Goal: Obtain resource: Download file/media

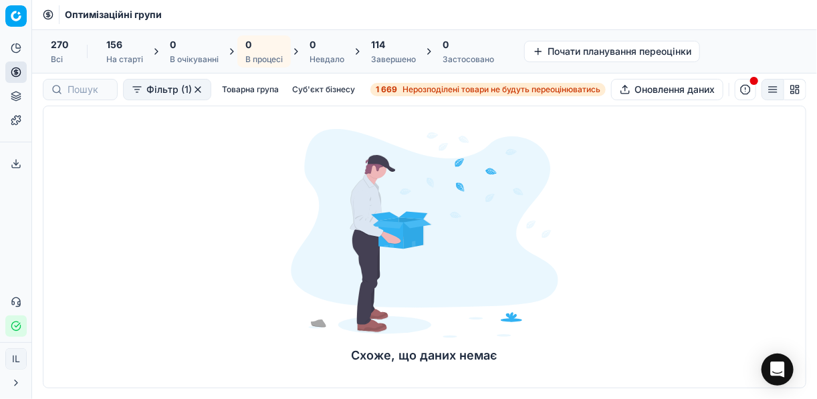
click at [385, 49] on span "114" at bounding box center [378, 44] width 14 height 13
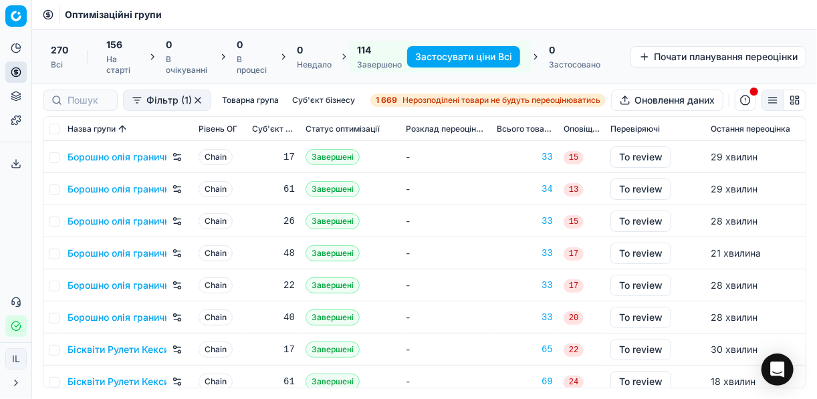
click at [424, 60] on button "Застосувати ціни Всі" at bounding box center [463, 56] width 113 height 21
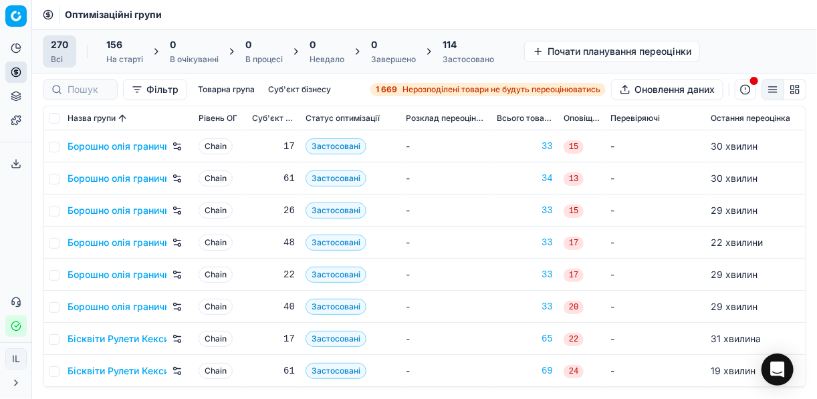
click at [461, 40] on div "114" at bounding box center [468, 44] width 51 height 13
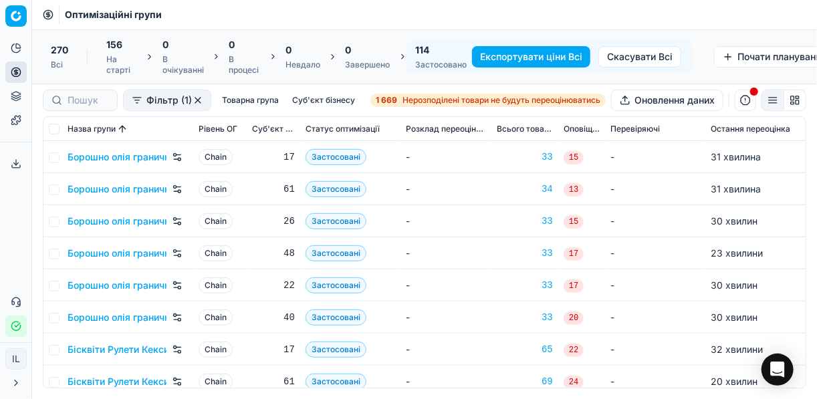
click at [512, 57] on button "Експортувати ціни Всі" at bounding box center [531, 56] width 118 height 21
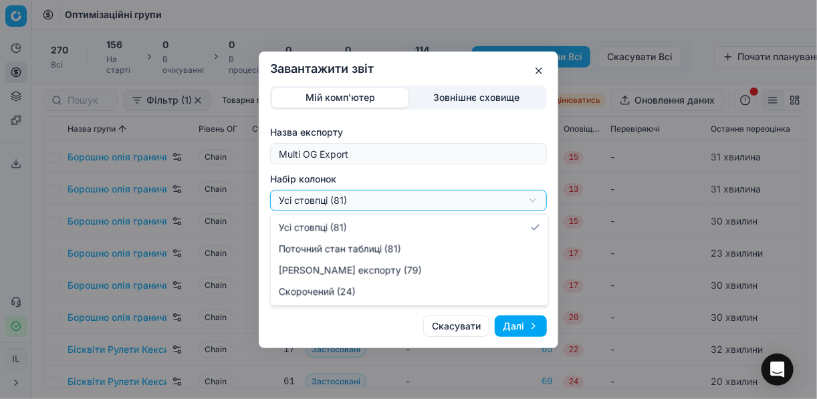
click at [532, 201] on div "Завантажити звіт Мій комп'ютер Зовнішнє сховище Назва експорту Multi OG Export …" at bounding box center [408, 199] width 817 height 399
select select "a9134834-9553-4c73-ac5c-c823406624b7"
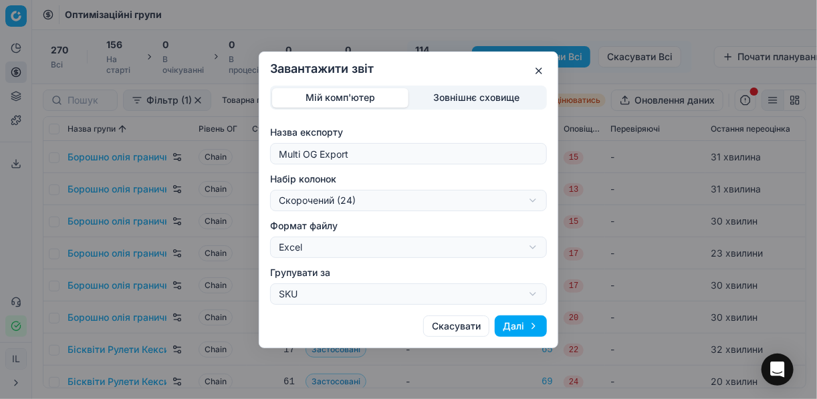
click at [521, 320] on button "Далі" at bounding box center [521, 326] width 52 height 21
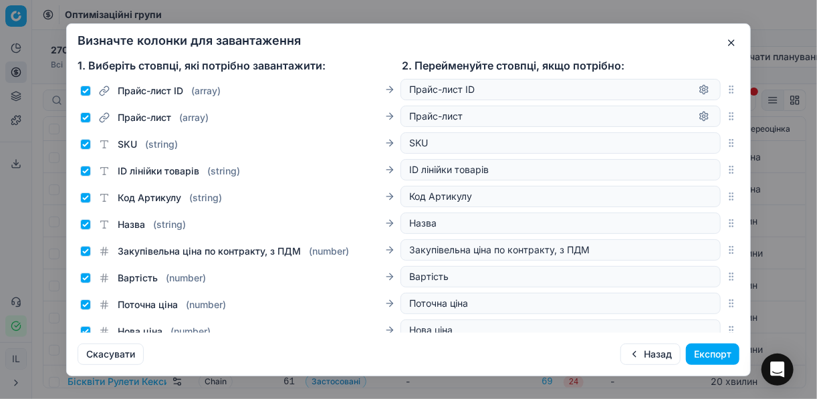
click at [718, 349] on button "Експорт" at bounding box center [712, 354] width 53 height 21
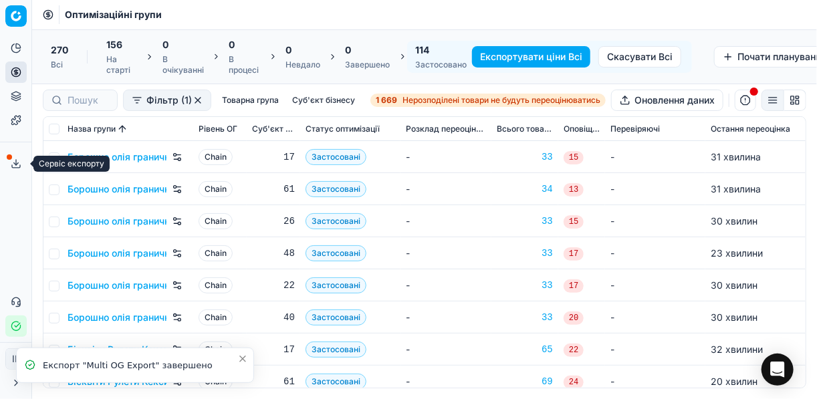
click at [17, 160] on icon at bounding box center [16, 163] width 11 height 11
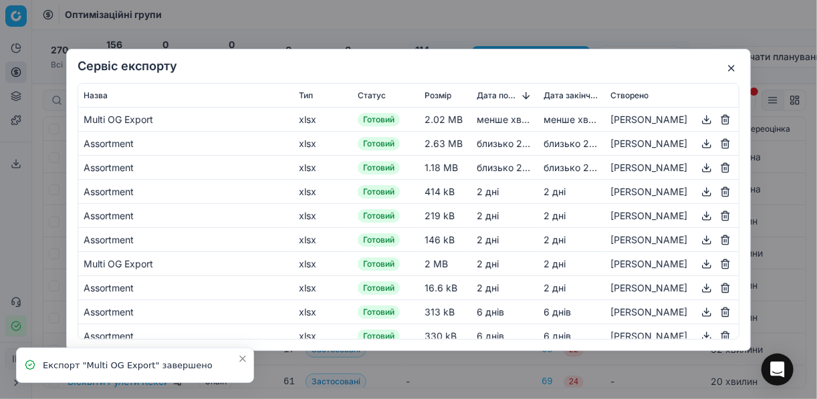
click at [699, 116] on button "button" at bounding box center [707, 119] width 16 height 16
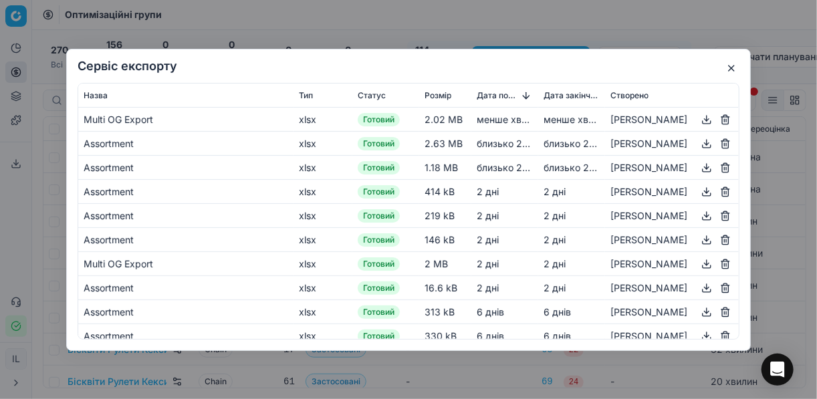
click at [737, 62] on button "button" at bounding box center [731, 68] width 16 height 16
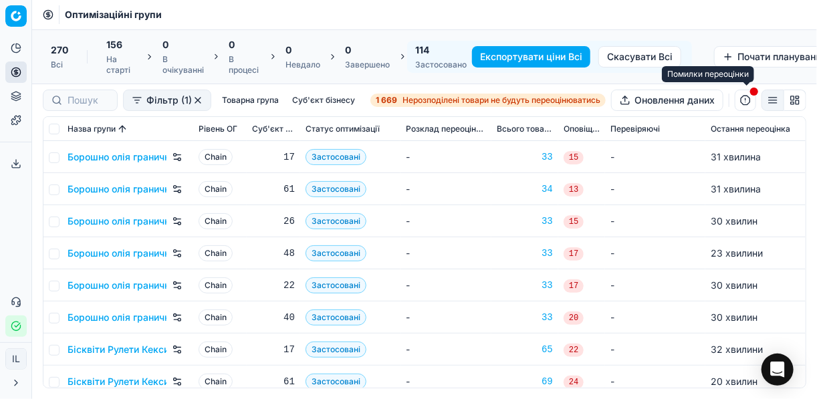
click at [748, 100] on button "button" at bounding box center [745, 100] width 21 height 21
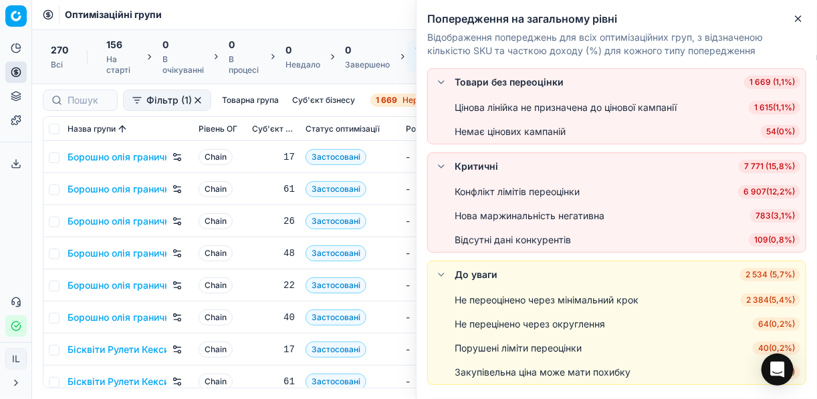
click at [754, 191] on span "6 907 ( 12,2% )" at bounding box center [769, 191] width 62 height 13
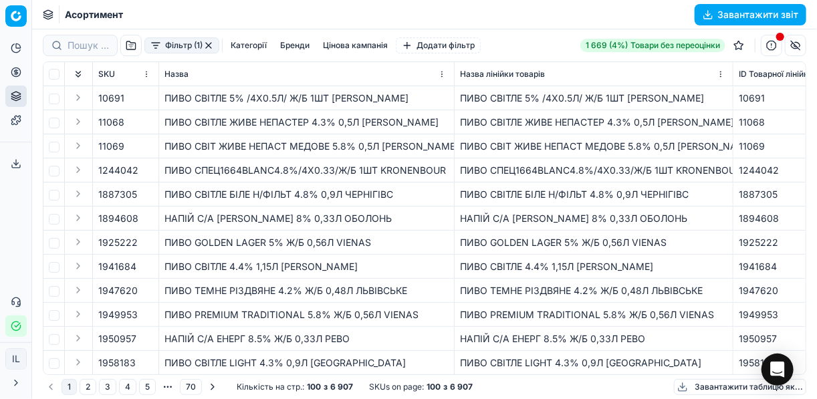
click at [249, 45] on button "Категорії" at bounding box center [248, 45] width 47 height 16
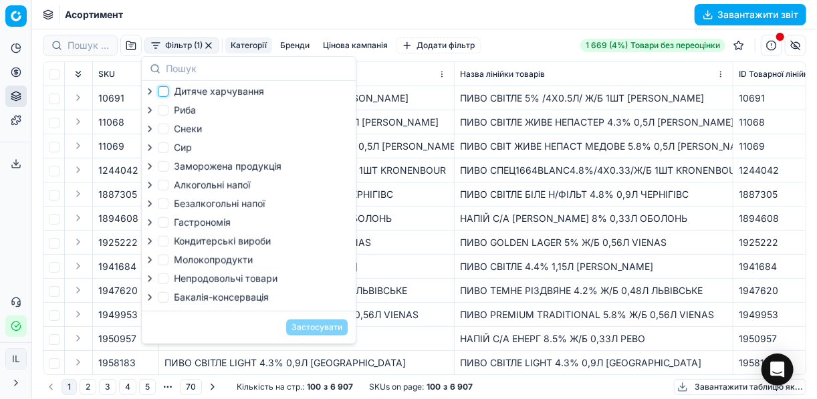
click at [161, 92] on input "Дитяче харчування" at bounding box center [163, 91] width 11 height 11
checkbox input "true"
click at [167, 243] on input "Кондитерськi вироби" at bounding box center [163, 241] width 11 height 11
checkbox input "true"
click at [328, 332] on button "Застосувати" at bounding box center [317, 328] width 62 height 16
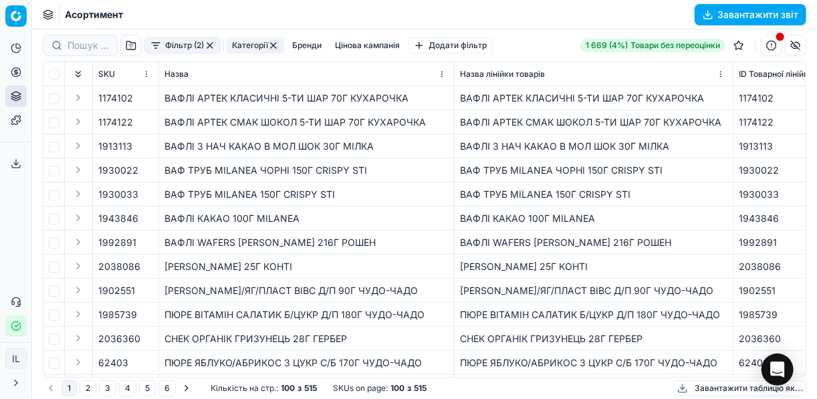
click at [708, 11] on button "Завантажити звіт" at bounding box center [751, 14] width 112 height 21
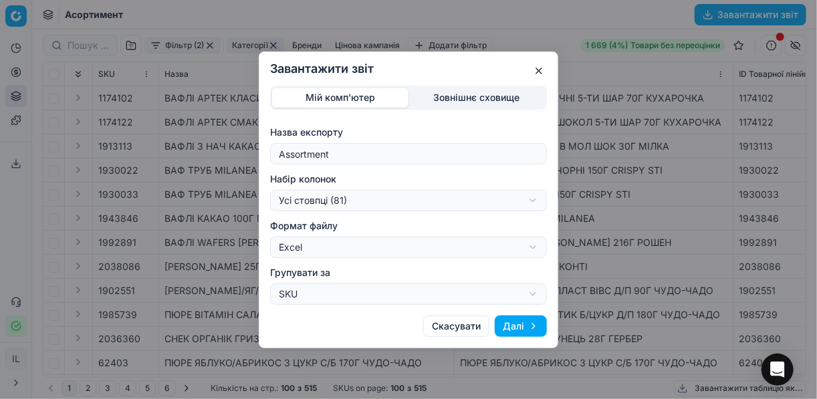
click at [536, 201] on div "Завантажити звіт Мій комп'ютер Зовнішнє сховище Назва експорту Assortment Набір…" at bounding box center [408, 199] width 817 height 399
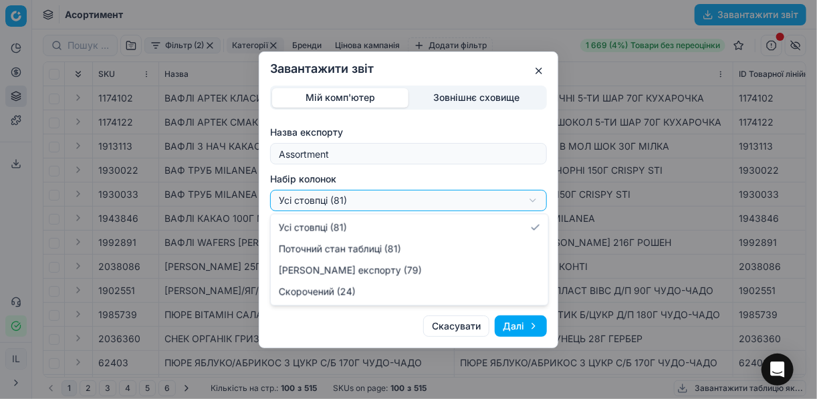
select select "a9134834-9553-4c73-ac5c-c823406624b7"
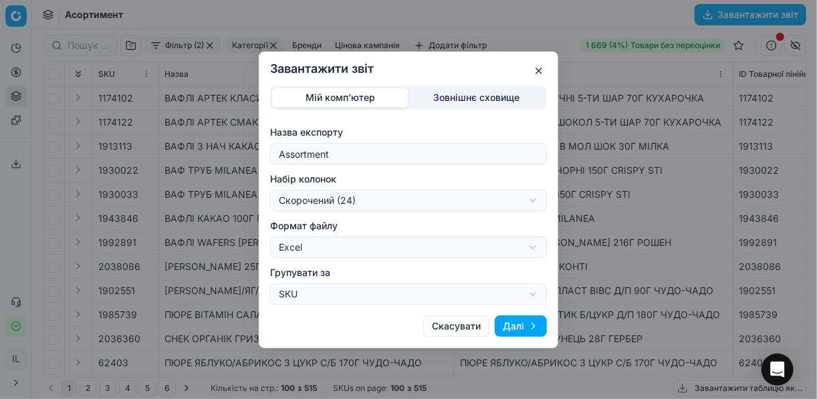
click at [510, 326] on button "Далі" at bounding box center [521, 326] width 52 height 21
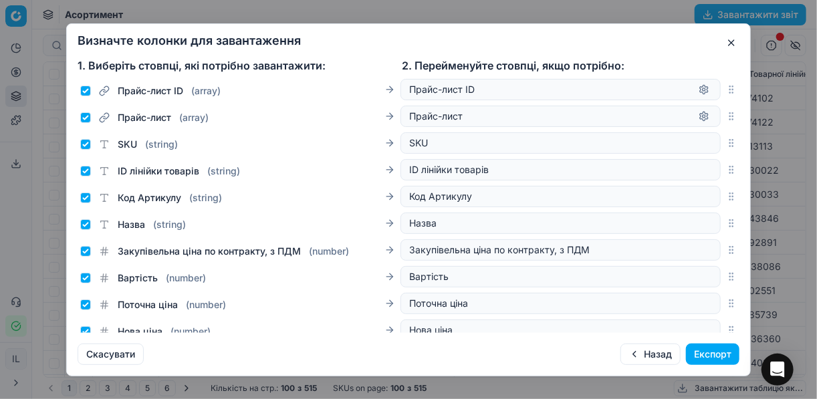
click at [723, 353] on button "Експорт" at bounding box center [712, 354] width 53 height 21
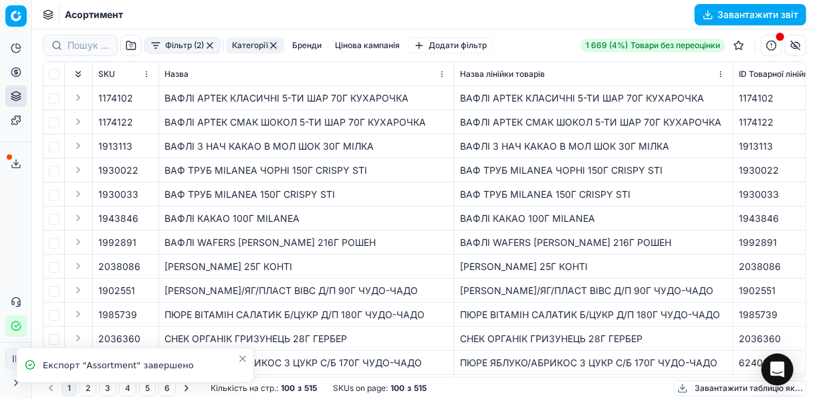
click at [19, 162] on icon at bounding box center [16, 163] width 11 height 11
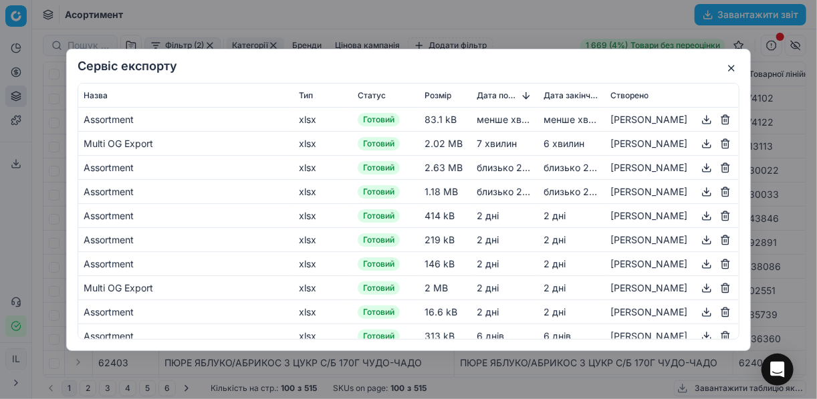
click at [699, 120] on button "button" at bounding box center [707, 119] width 16 height 16
click at [540, 25] on div "Сервіс експорту Назва Тип Статус Розмір Дата початку Дата закінчення Створено A…" at bounding box center [408, 199] width 817 height 399
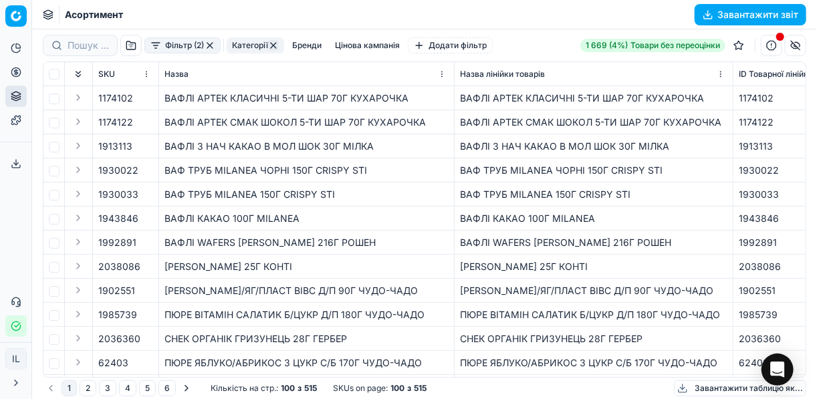
click at [770, 47] on button "button" at bounding box center [771, 45] width 21 height 21
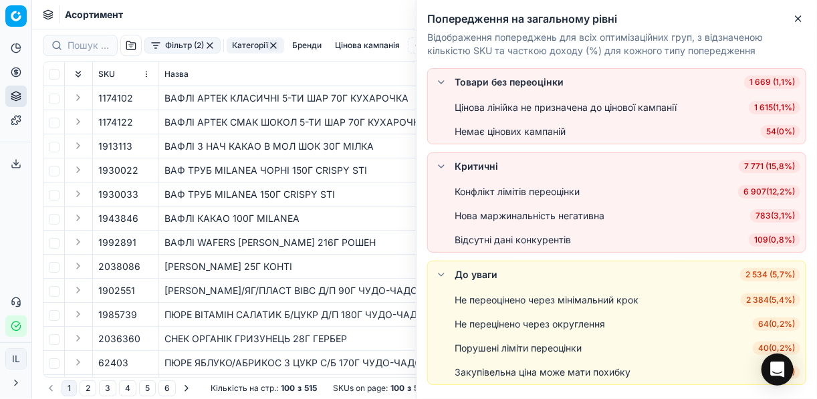
click at [744, 196] on span "6 907 ( 12,2% )" at bounding box center [769, 191] width 62 height 13
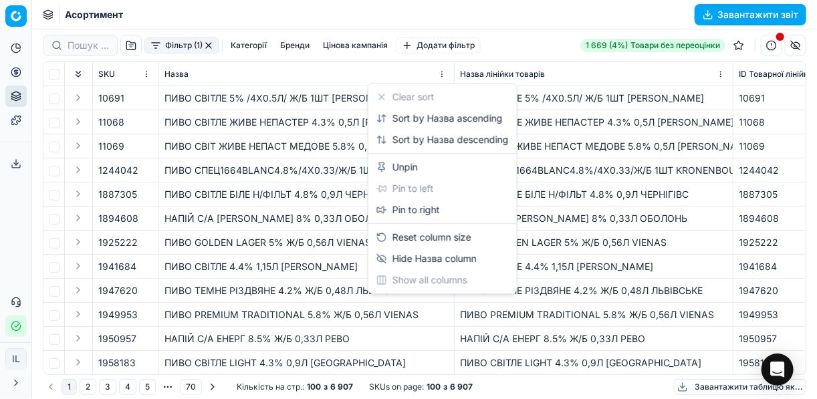
click at [441, 72] on html "Pricing platform Аналітика Цінова оптимізація Асортимент продукції Шаблони Серв…" at bounding box center [408, 199] width 817 height 399
click at [154, 47] on html "Pricing platform Аналітика Цінова оптимізація Асортимент продукції Шаблони Серв…" at bounding box center [408, 199] width 817 height 399
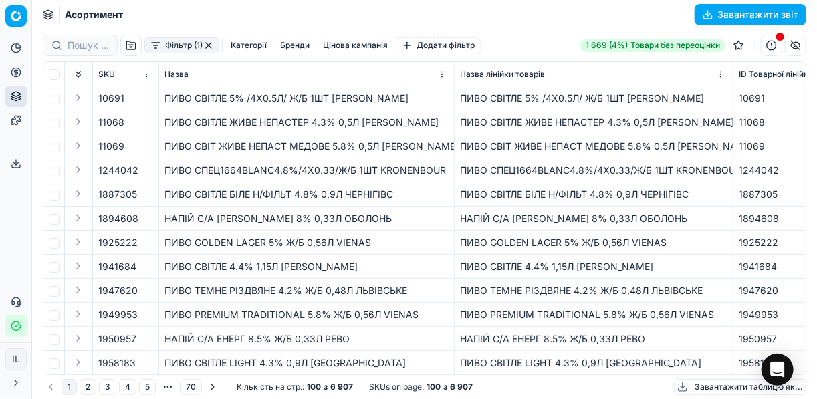
click at [152, 51] on button "Фільтр (1)" at bounding box center [181, 45] width 75 height 16
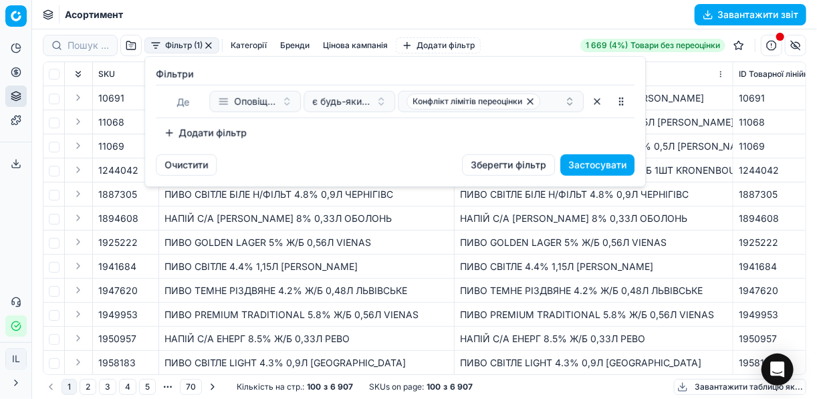
click at [178, 132] on button "Додати фільтр" at bounding box center [205, 132] width 99 height 21
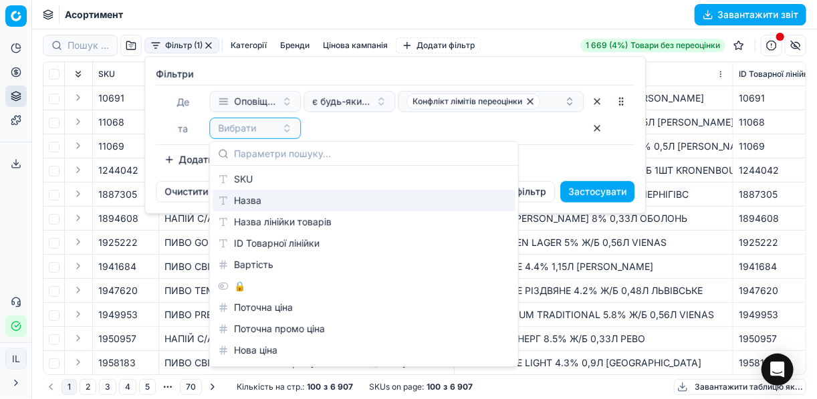
click at [243, 200] on div "Назва" at bounding box center [364, 200] width 303 height 21
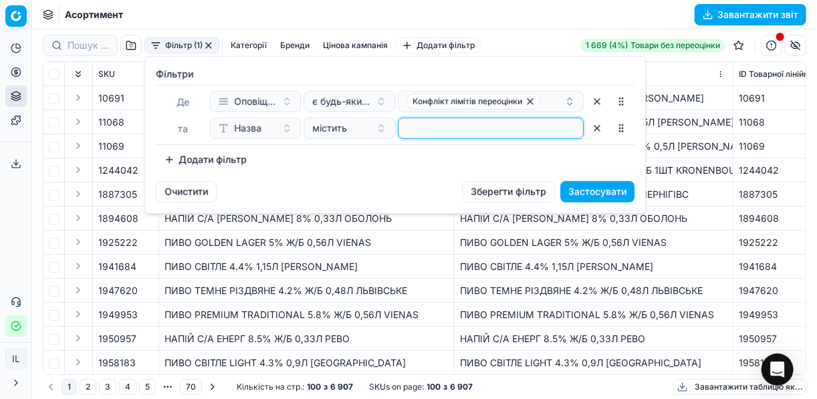
click at [423, 133] on input at bounding box center [491, 128] width 174 height 20
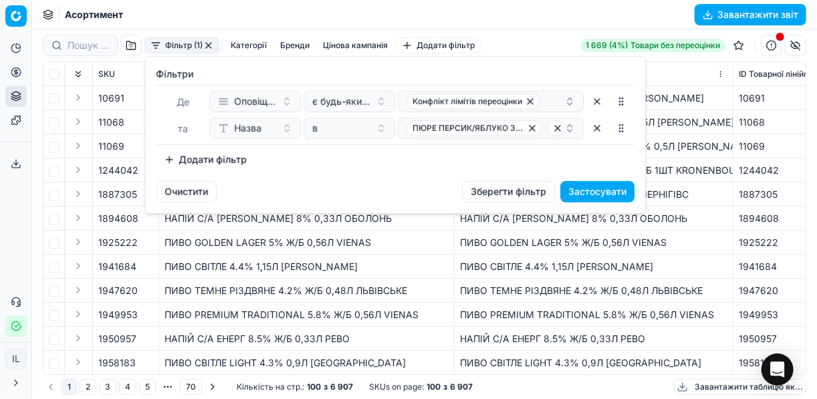
click at [580, 198] on button "Застосувати" at bounding box center [597, 191] width 74 height 21
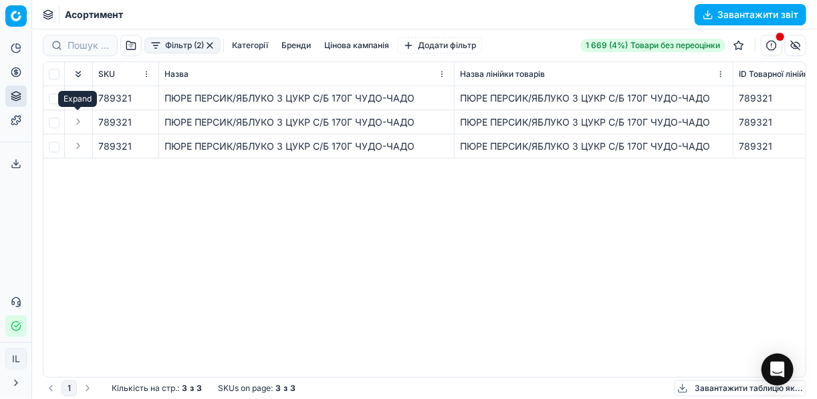
click at [82, 123] on button "Expand" at bounding box center [78, 122] width 16 height 16
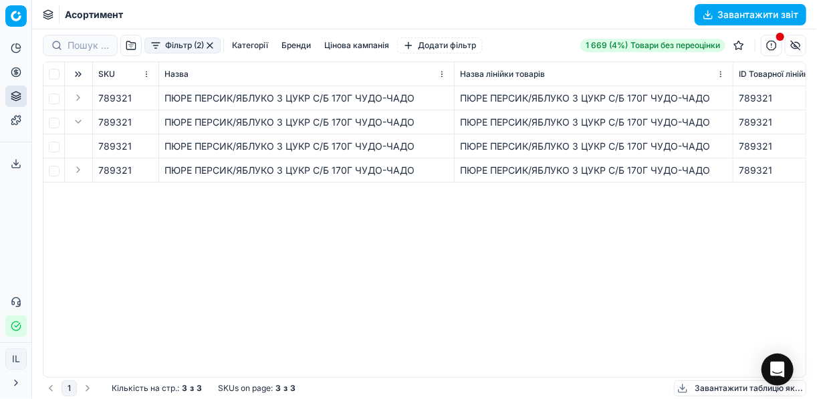
click at [77, 124] on button "Expand" at bounding box center [78, 122] width 16 height 16
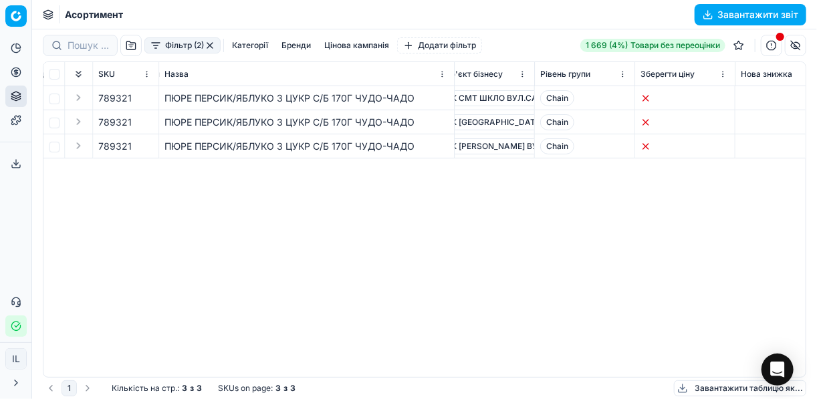
scroll to position [0, 1234]
click at [161, 48] on button "Фільтр (2)" at bounding box center [182, 45] width 76 height 16
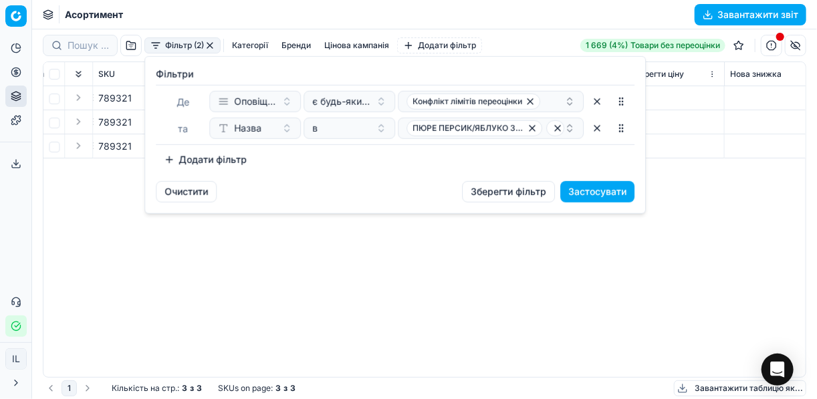
click at [593, 128] on button "button" at bounding box center [596, 128] width 21 height 21
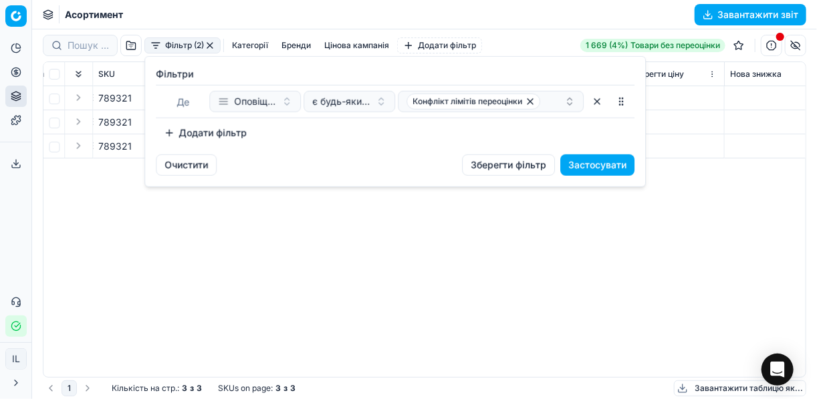
click at [594, 164] on button "Застосувати" at bounding box center [597, 164] width 74 height 21
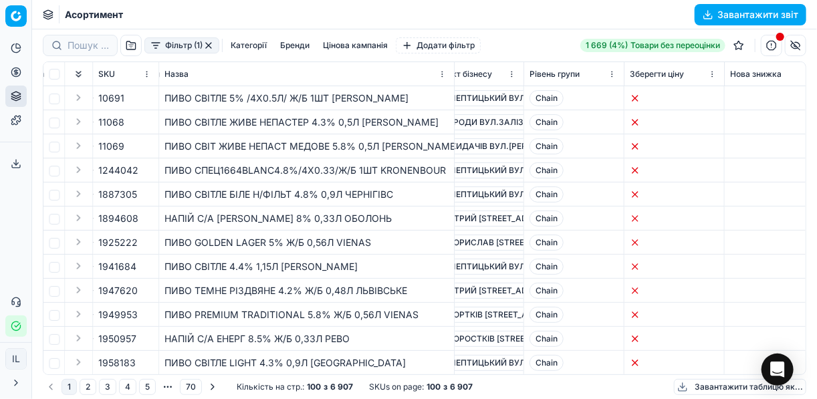
click at [240, 46] on button "Категорії" at bounding box center [248, 45] width 47 height 16
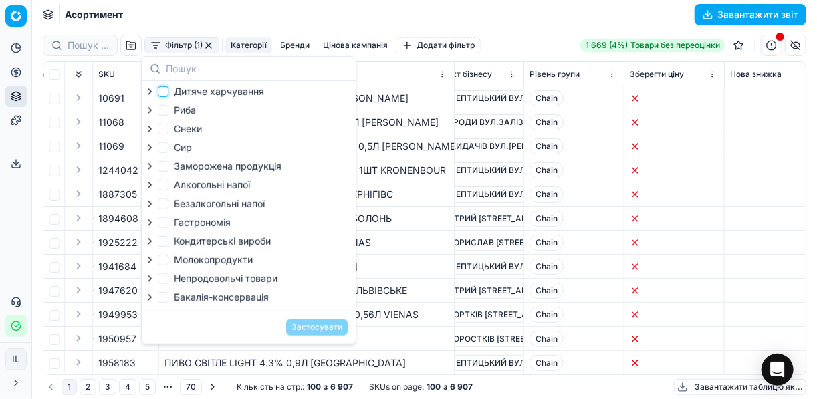
drag, startPoint x: 162, startPoint y: 90, endPoint x: 167, endPoint y: 96, distance: 8.1
click at [162, 91] on input "Дитяче харчування" at bounding box center [163, 91] width 11 height 11
checkbox input "true"
click at [170, 245] on label "Кондитерськi вироби" at bounding box center [214, 241] width 113 height 13
click at [168, 245] on input "Кондитерськi вироби" at bounding box center [163, 241] width 11 height 11
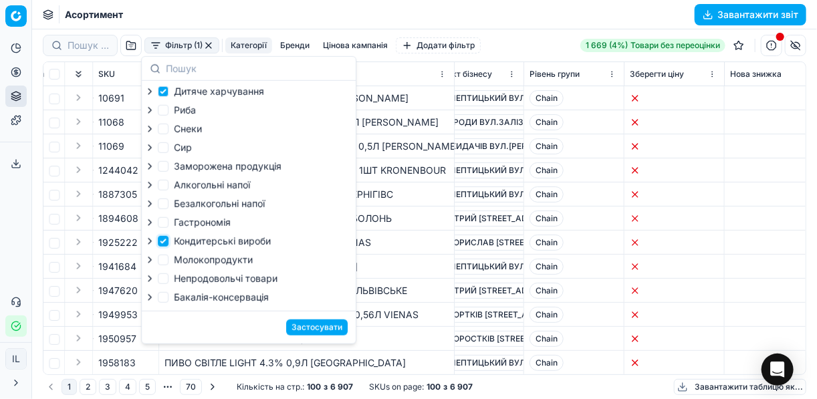
checkbox input "true"
checkbox input "false"
click at [555, 169] on span "Chain" at bounding box center [547, 170] width 34 height 16
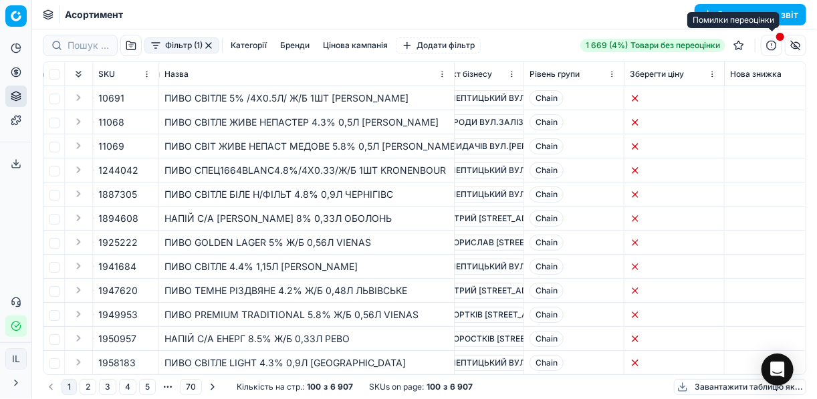
click at [770, 40] on button "button" at bounding box center [771, 45] width 21 height 21
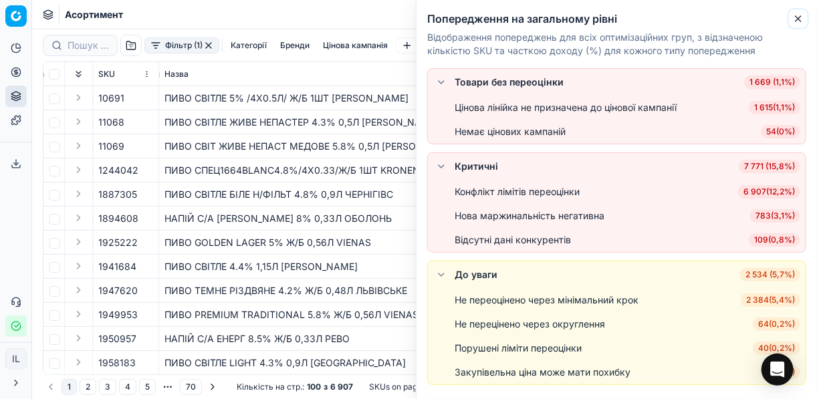
drag, startPoint x: 796, startPoint y: 17, endPoint x: 649, endPoint y: 21, distance: 146.5
click at [794, 17] on icon "button" at bounding box center [798, 18] width 11 height 11
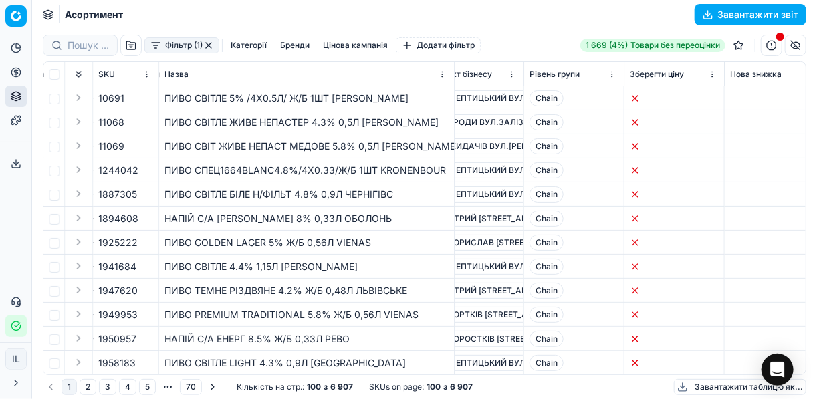
click at [211, 43] on button "button" at bounding box center [208, 45] width 11 height 11
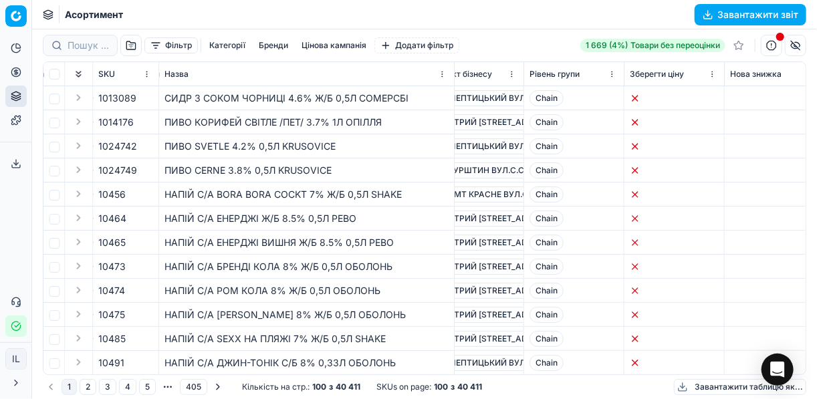
click at [769, 48] on button "button" at bounding box center [771, 45] width 21 height 21
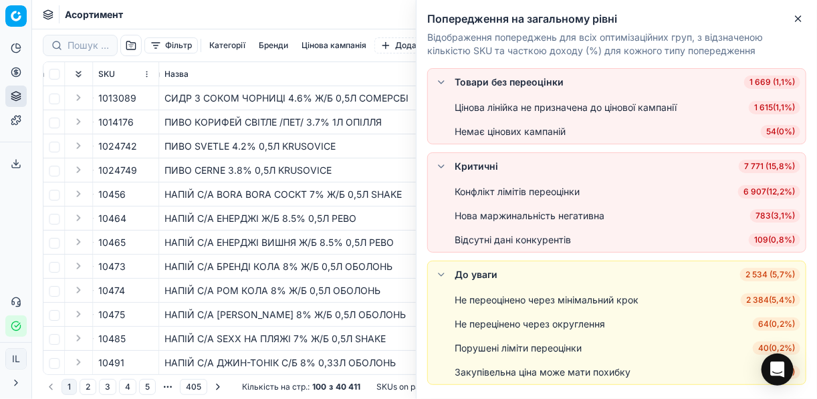
click at [762, 194] on span "6 907 ( 12,2% )" at bounding box center [769, 191] width 62 height 13
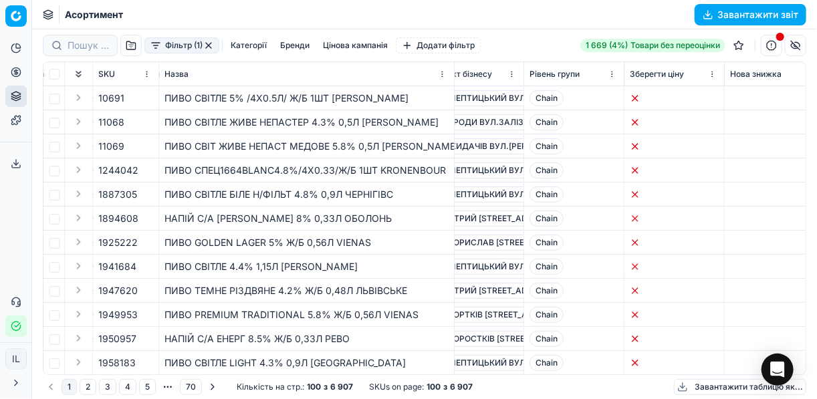
click at [263, 47] on button "Категорії" at bounding box center [248, 45] width 47 height 16
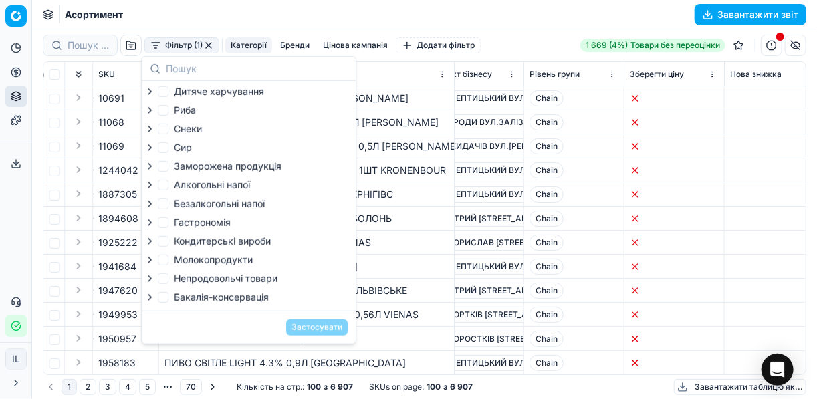
click at [169, 303] on label "Бакалія-консервація" at bounding box center [213, 297] width 111 height 13
click at [168, 303] on input "Бакалія-консервація" at bounding box center [163, 297] width 11 height 11
checkbox input "true"
click at [324, 336] on button "Застосувати" at bounding box center [317, 328] width 62 height 16
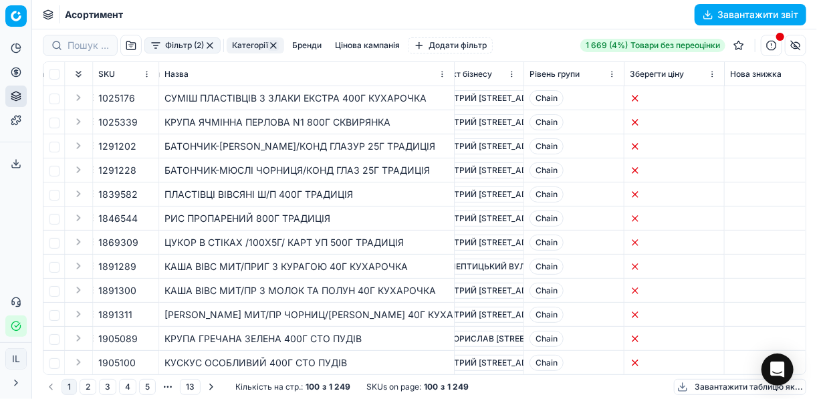
click at [711, 17] on button "Завантажити звіт" at bounding box center [751, 14] width 112 height 21
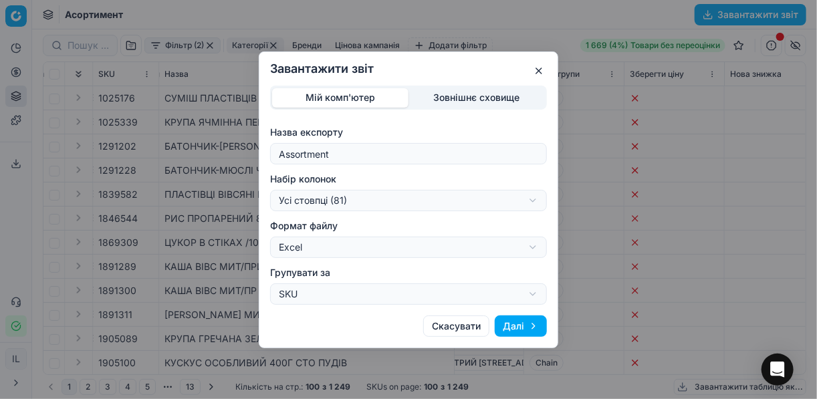
click at [535, 190] on div "Завантажити звіт Мій комп'ютер Зовнішнє сховище Назва експорту Assortment Набір…" at bounding box center [408, 199] width 817 height 399
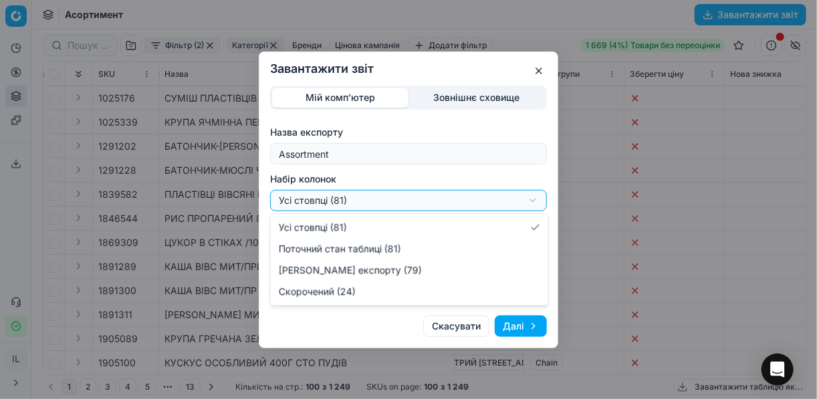
select select "a9134834-9553-4c73-ac5c-c823406624b7"
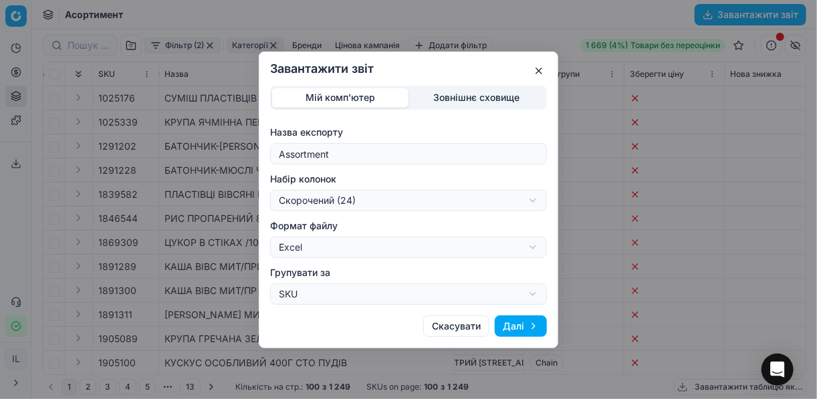
click at [514, 325] on button "Далі" at bounding box center [521, 326] width 52 height 21
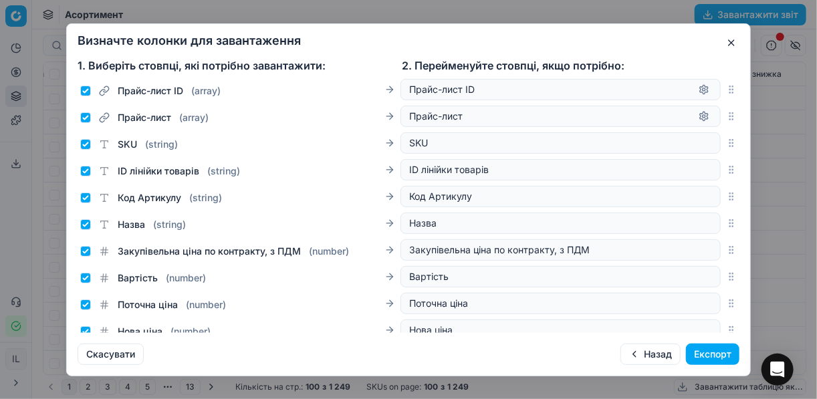
click at [700, 354] on button "Експорт" at bounding box center [712, 354] width 53 height 21
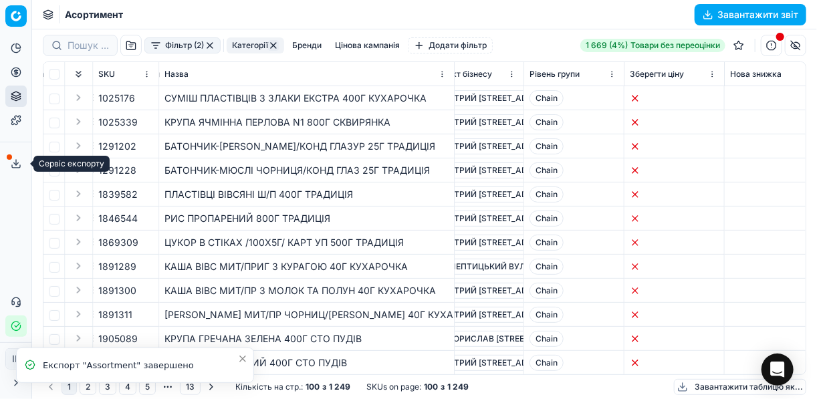
click at [17, 162] on icon at bounding box center [16, 163] width 11 height 11
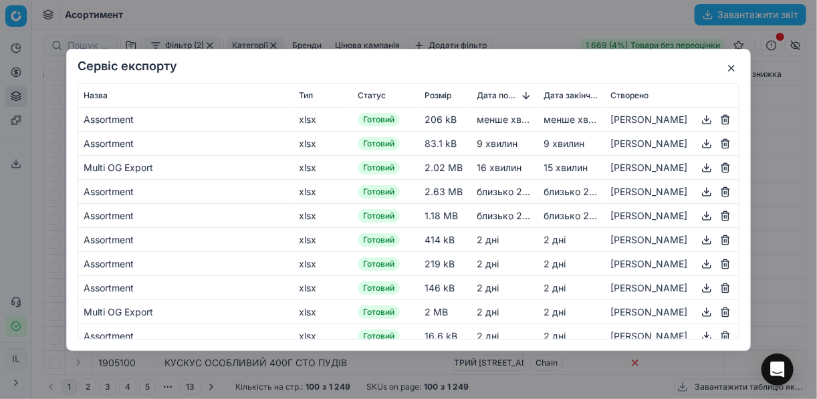
click at [699, 122] on button "button" at bounding box center [707, 119] width 16 height 16
click at [733, 68] on button "button" at bounding box center [731, 68] width 16 height 16
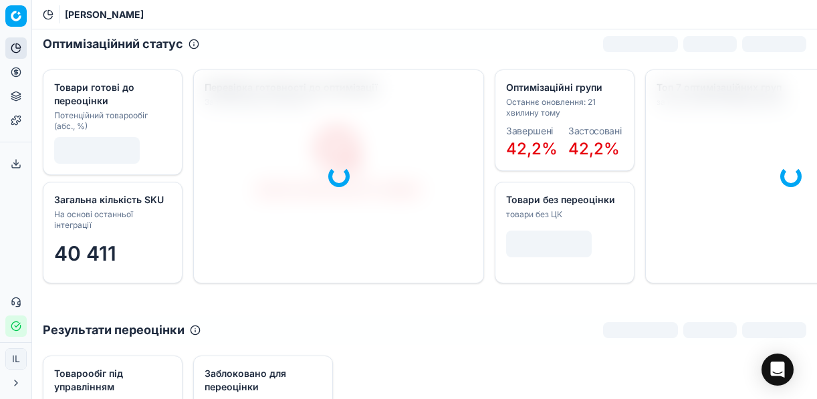
click at [21, 72] on icon at bounding box center [16, 72] width 11 height 11
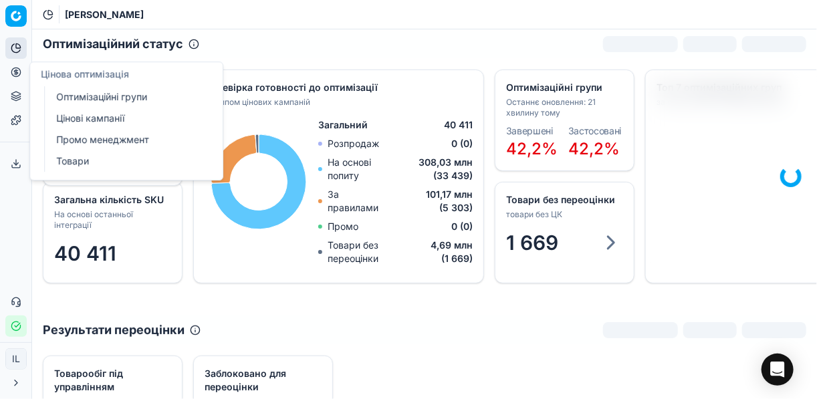
click at [106, 98] on link "Оптимізаційні групи" at bounding box center [129, 97] width 156 height 19
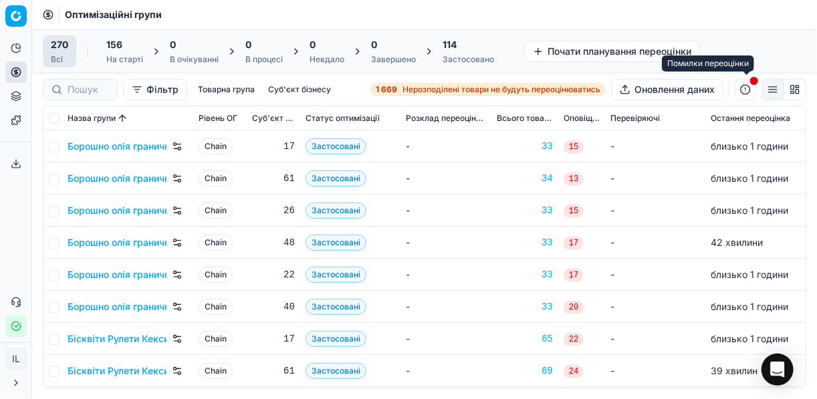
click at [747, 94] on button "button" at bounding box center [745, 89] width 21 height 21
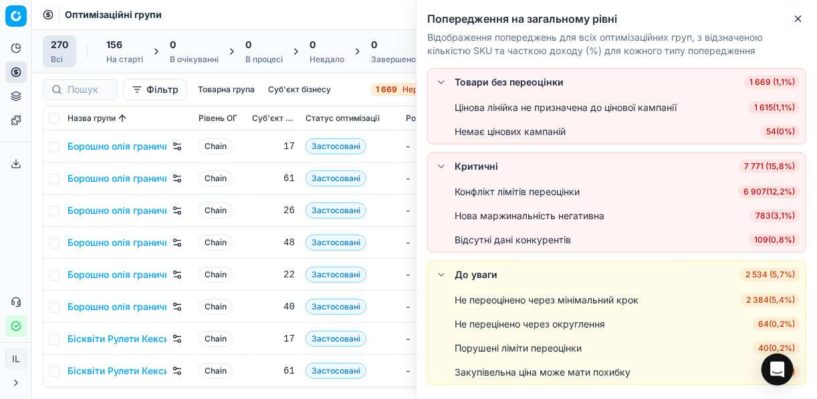
click at [752, 221] on span "783 ( 3,1% )" at bounding box center [775, 215] width 50 height 13
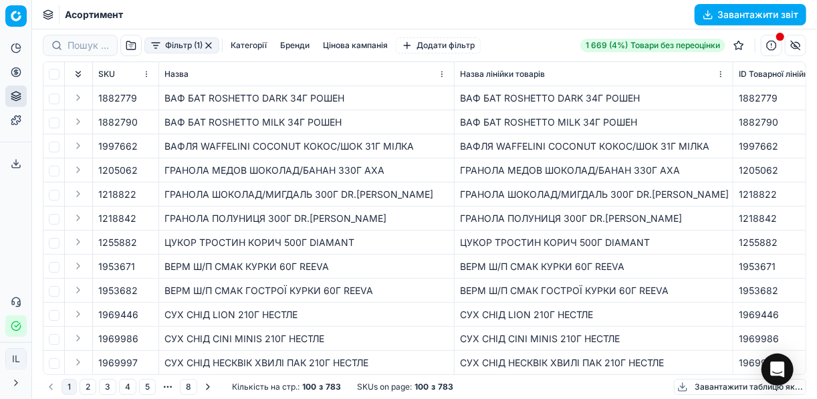
click at [711, 15] on button "Завантажити звіт" at bounding box center [751, 14] width 112 height 21
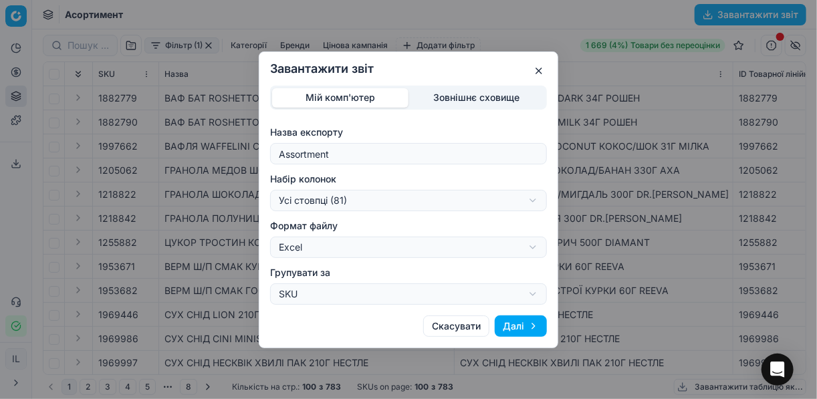
click at [530, 325] on button "Далі" at bounding box center [521, 326] width 52 height 21
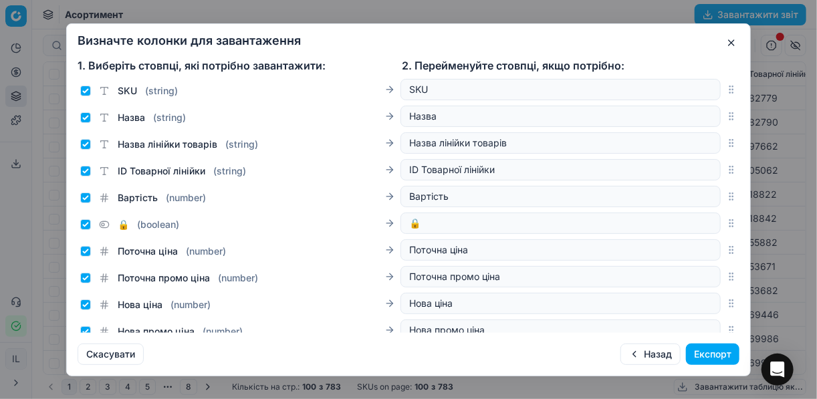
click at [703, 359] on button "Експорт" at bounding box center [712, 354] width 53 height 21
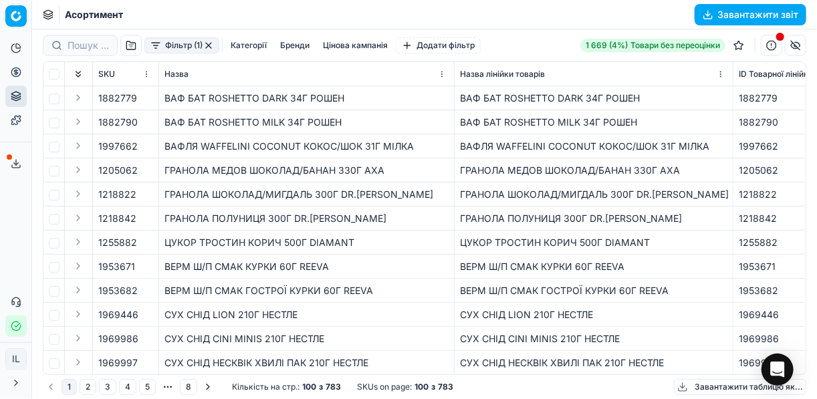
click at [19, 156] on button "Сервіс експорту" at bounding box center [15, 163] width 21 height 21
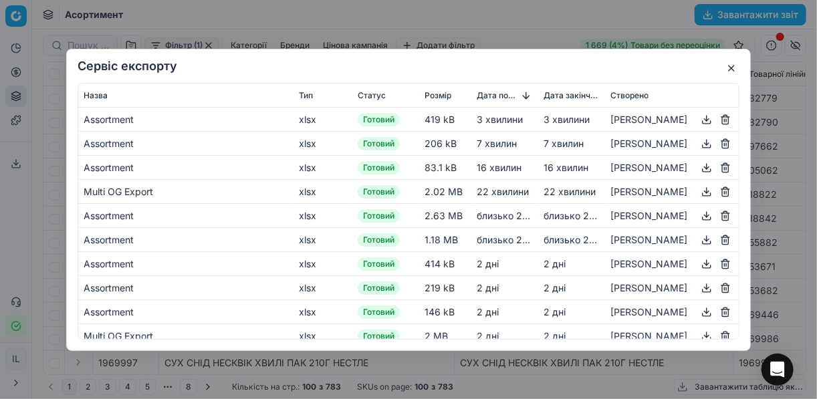
click at [699, 116] on button "button" at bounding box center [707, 119] width 16 height 16
click at [727, 70] on button "button" at bounding box center [731, 68] width 16 height 16
